Goal: Navigation & Orientation: Find specific page/section

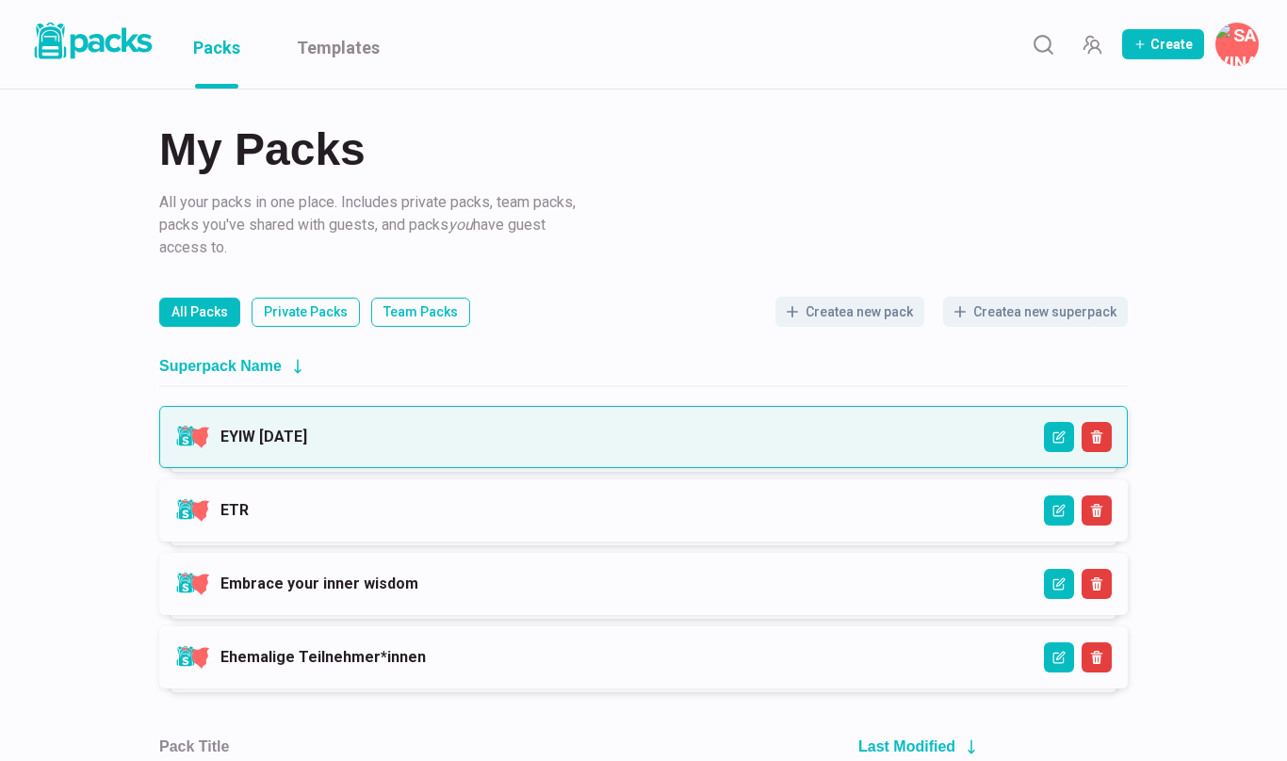
click at [307, 446] on link "EYIW [DATE]" at bounding box center [263, 437] width 87 height 18
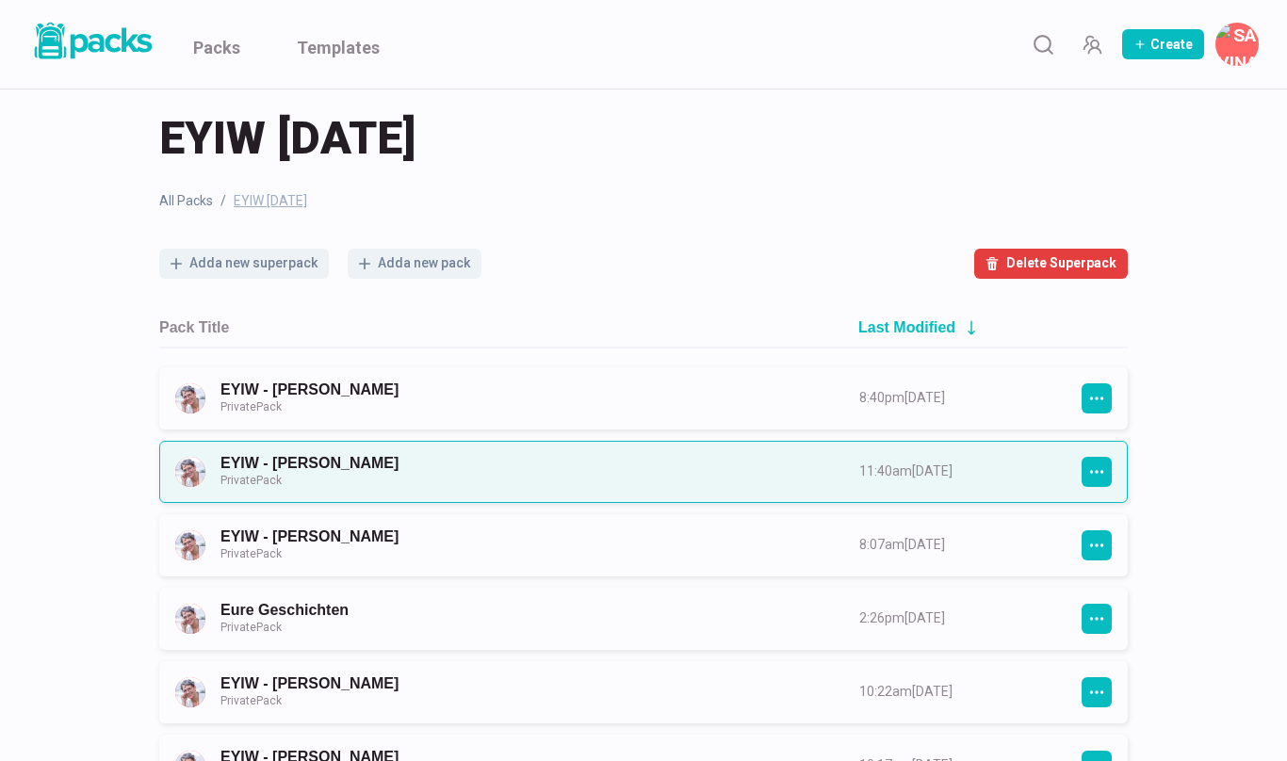
scroll to position [24, 0]
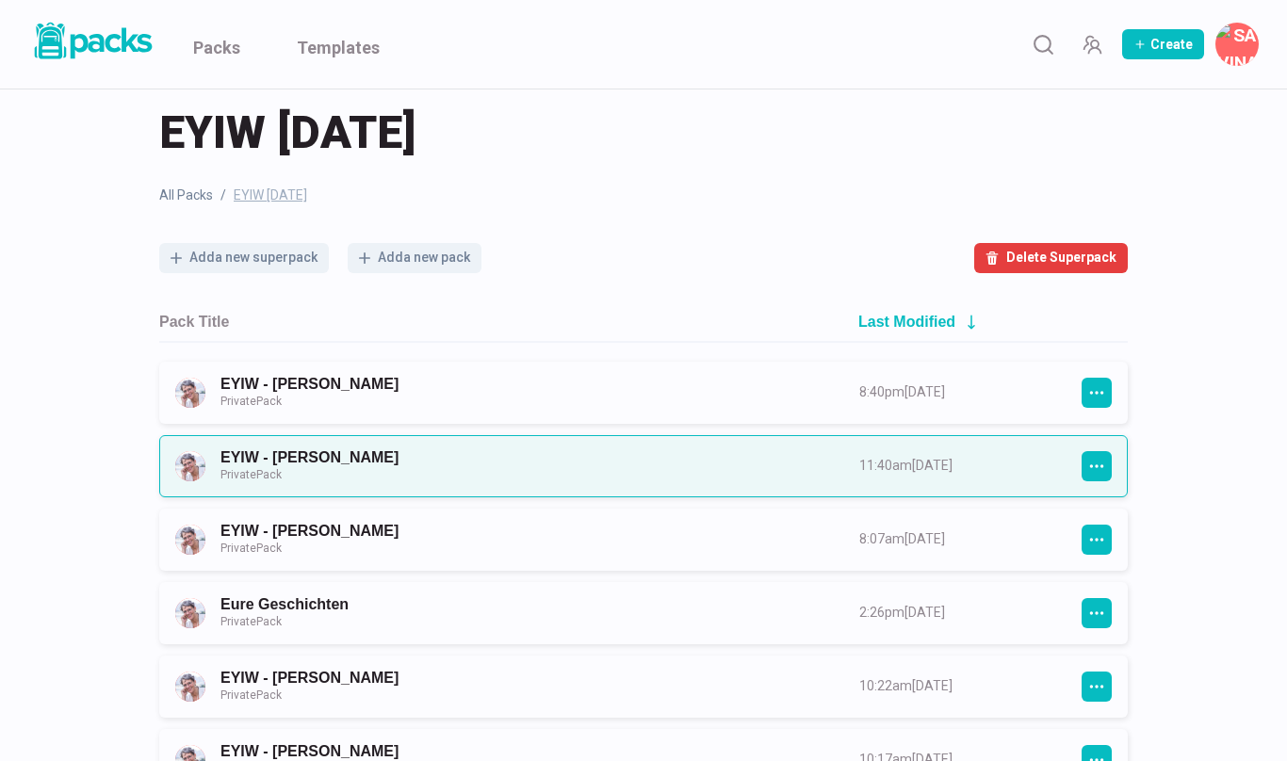
click at [502, 473] on link "EYIW - [PERSON_NAME] Private Pack" at bounding box center [522, 466] width 605 height 35
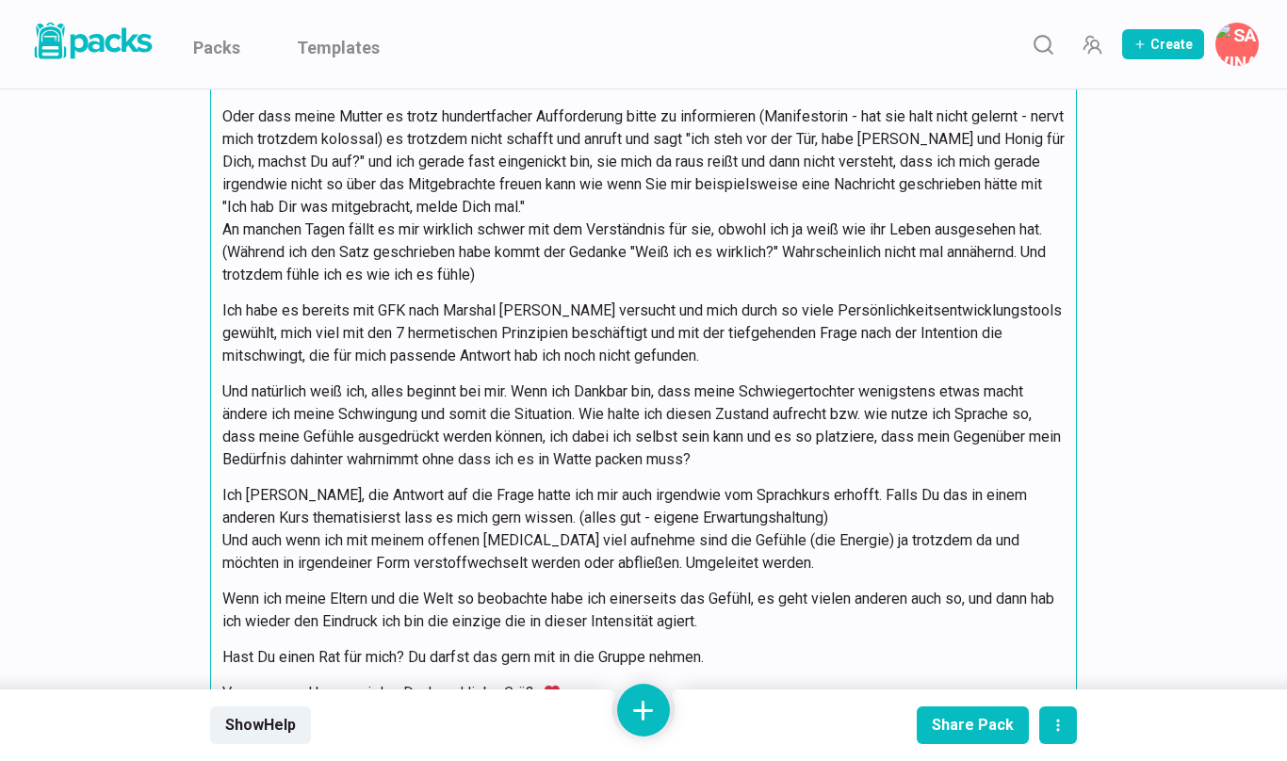
scroll to position [21717, 0]
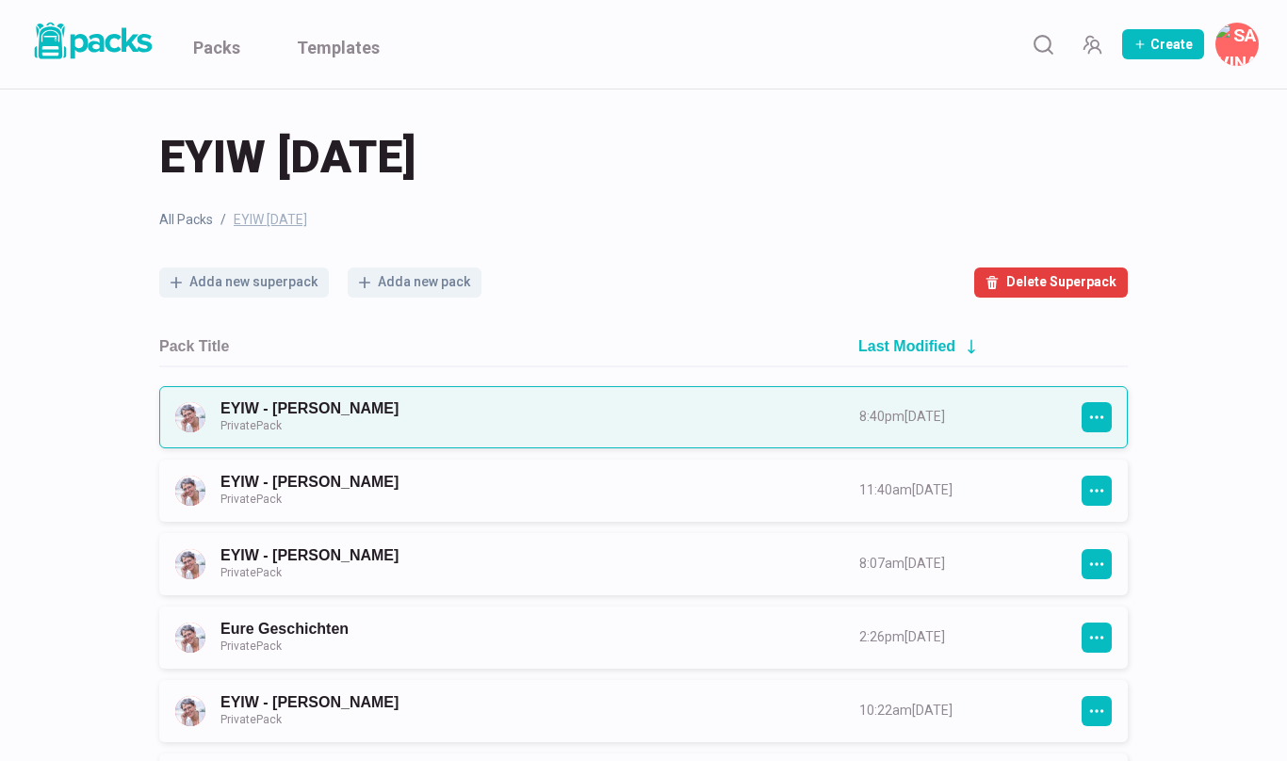
click at [824, 408] on link "EYIW - [PERSON_NAME] Private Pack" at bounding box center [522, 417] width 605 height 35
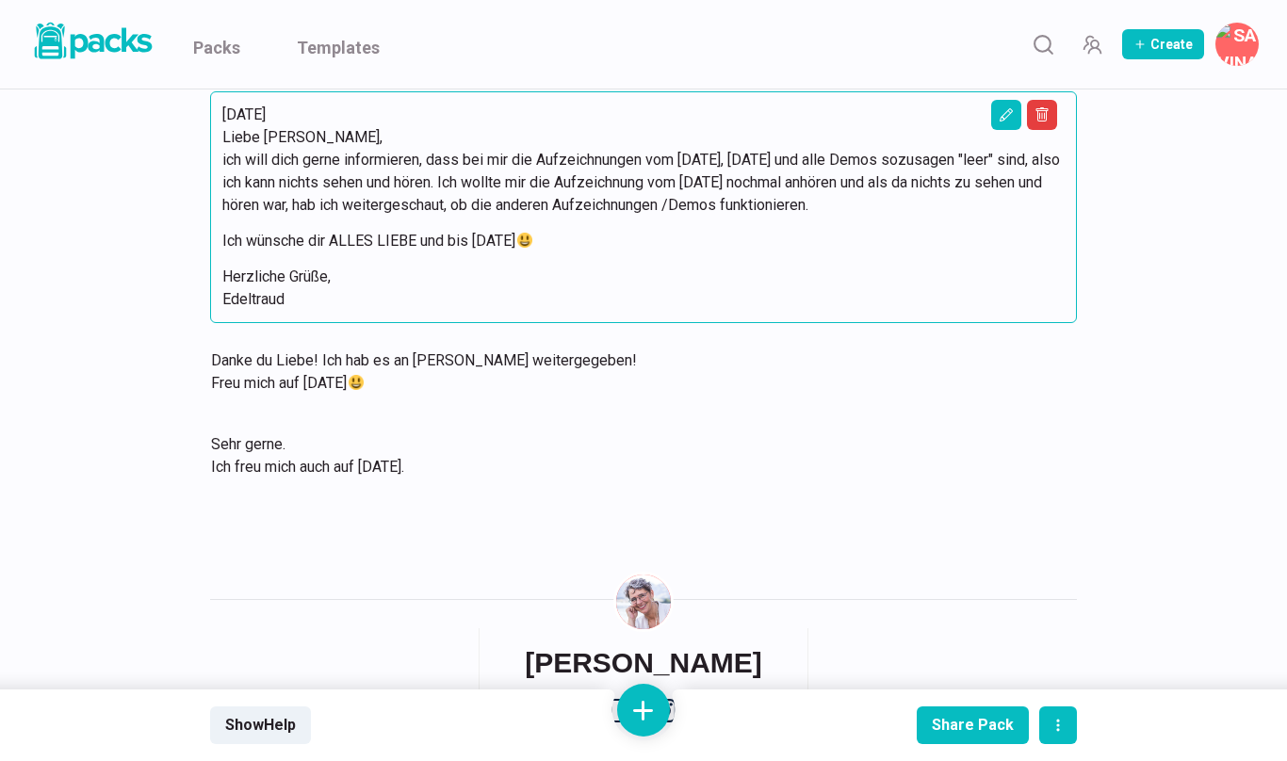
scroll to position [9056, 0]
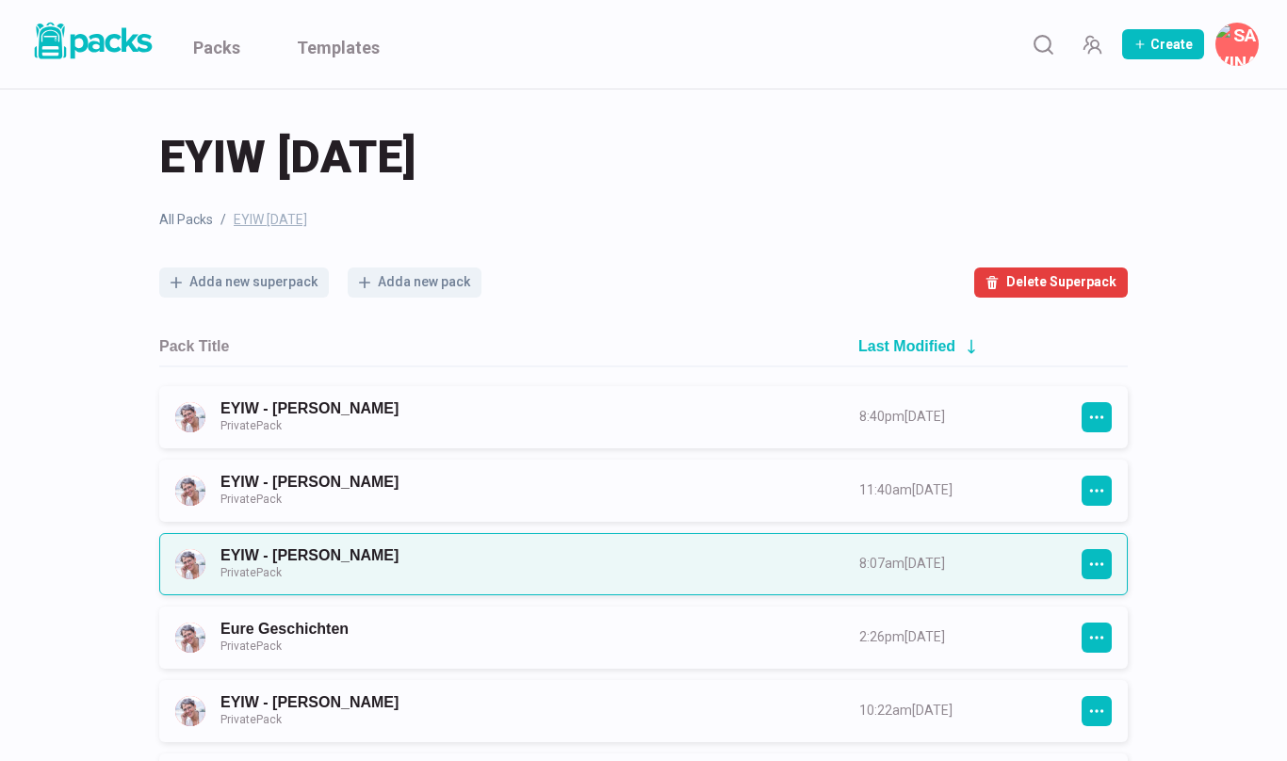
click at [319, 550] on link "EYIW - [PERSON_NAME] Private Pack" at bounding box center [522, 564] width 605 height 35
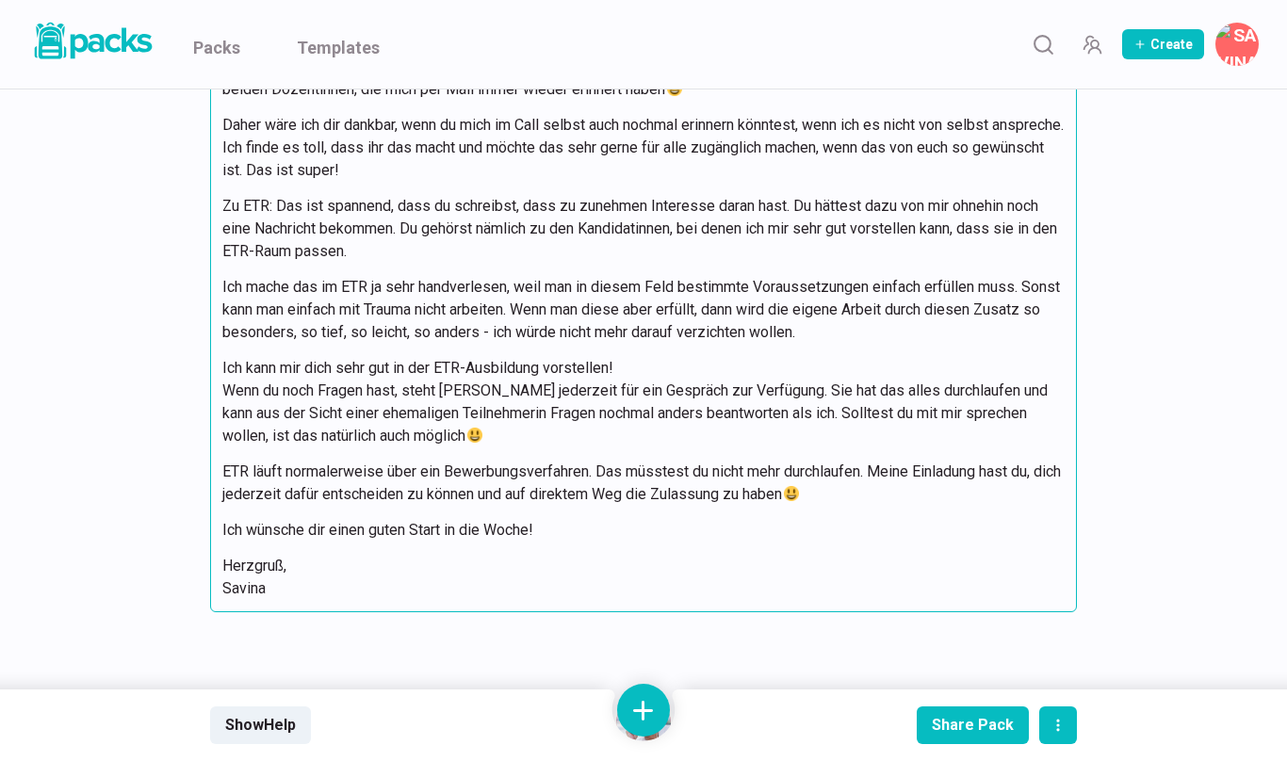
scroll to position [6163, 0]
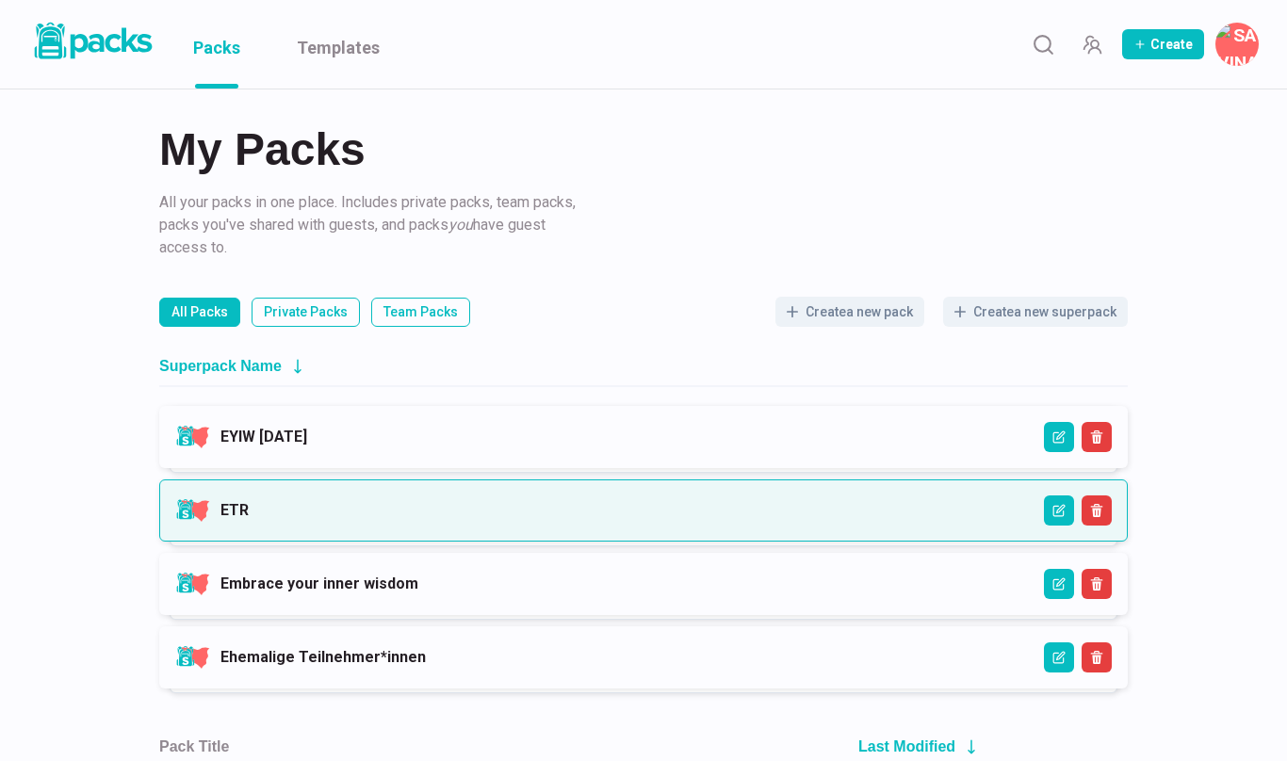
click at [224, 519] on link "ETR" at bounding box center [234, 510] width 28 height 18
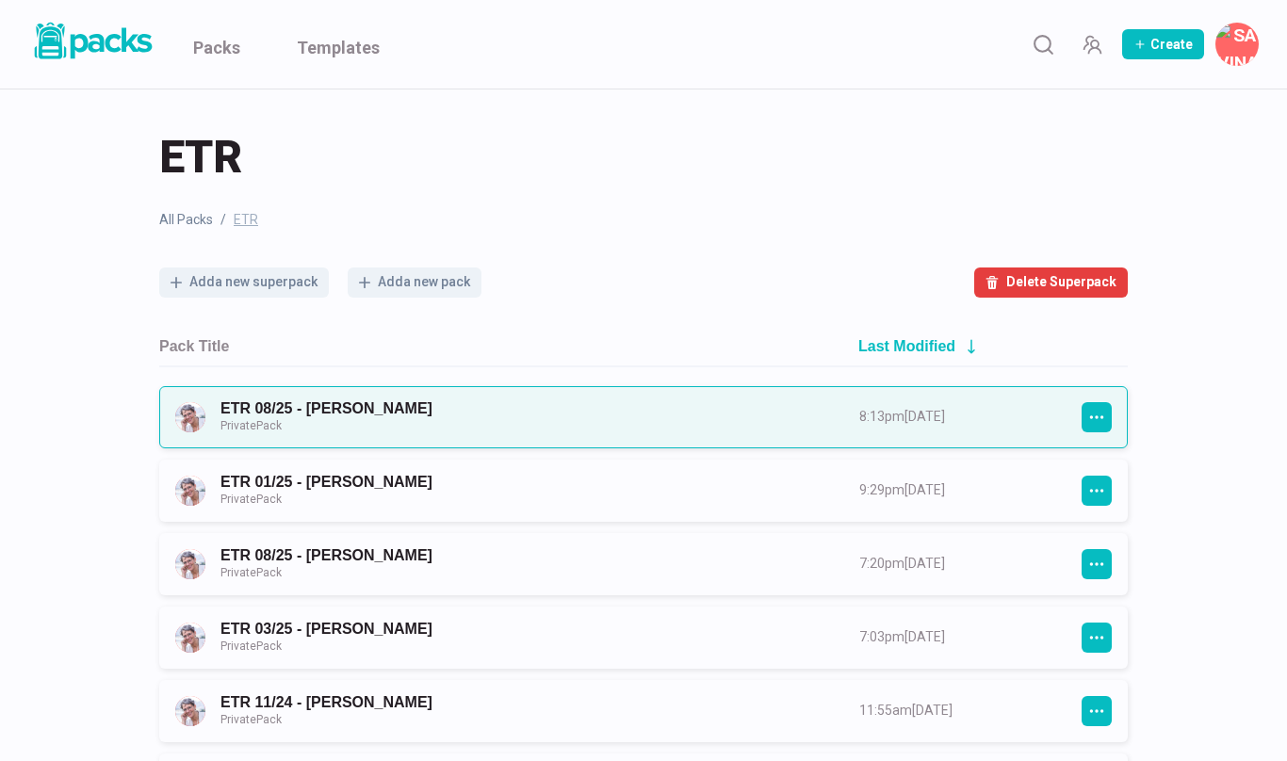
click at [390, 418] on link "ETR 08/25 - [PERSON_NAME] Private Pack" at bounding box center [522, 417] width 605 height 35
